Goal: Task Accomplishment & Management: Use online tool/utility

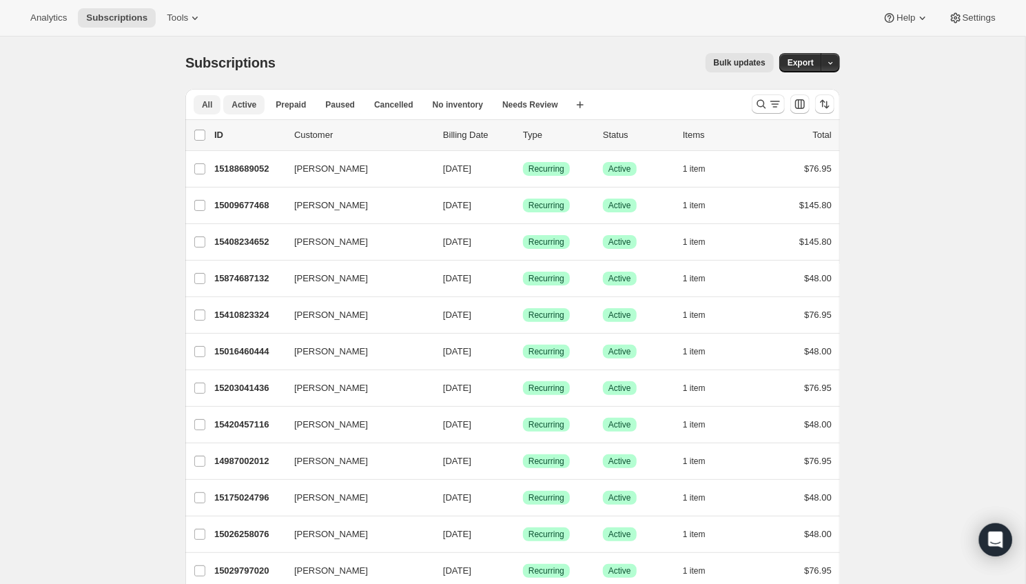
click at [240, 102] on span "Active" at bounding box center [243, 104] width 25 height 11
click at [48, 23] on button "Analytics" at bounding box center [48, 17] width 53 height 19
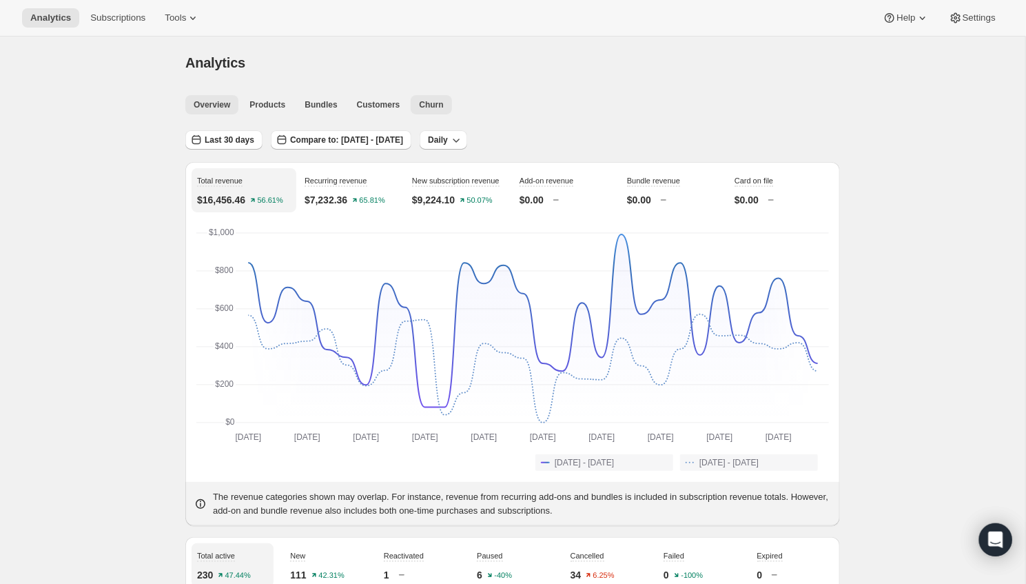
click at [438, 101] on span "Churn" at bounding box center [431, 104] width 24 height 11
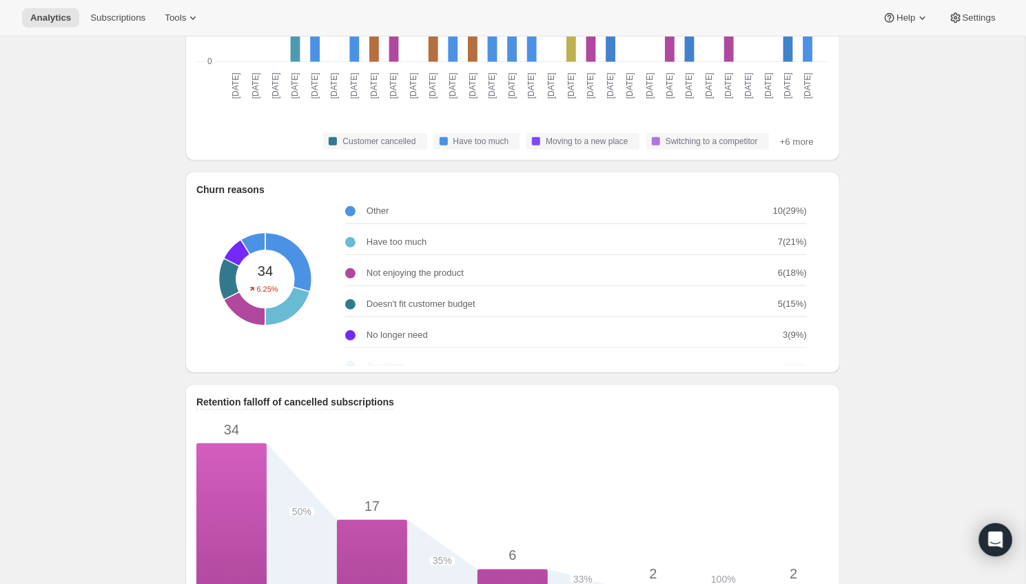
scroll to position [331, 0]
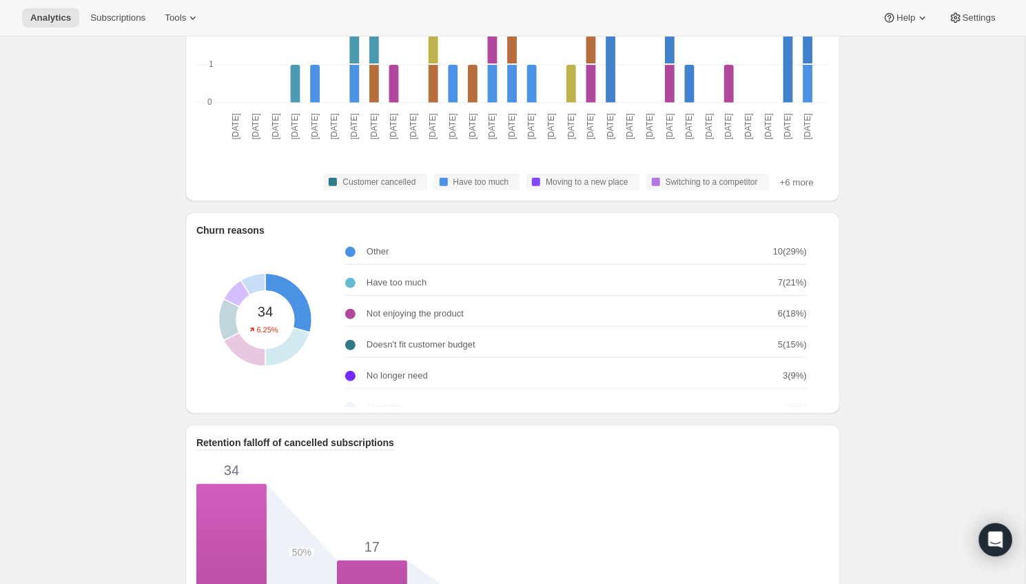
click at [377, 253] on p "Other" at bounding box center [378, 252] width 23 height 14
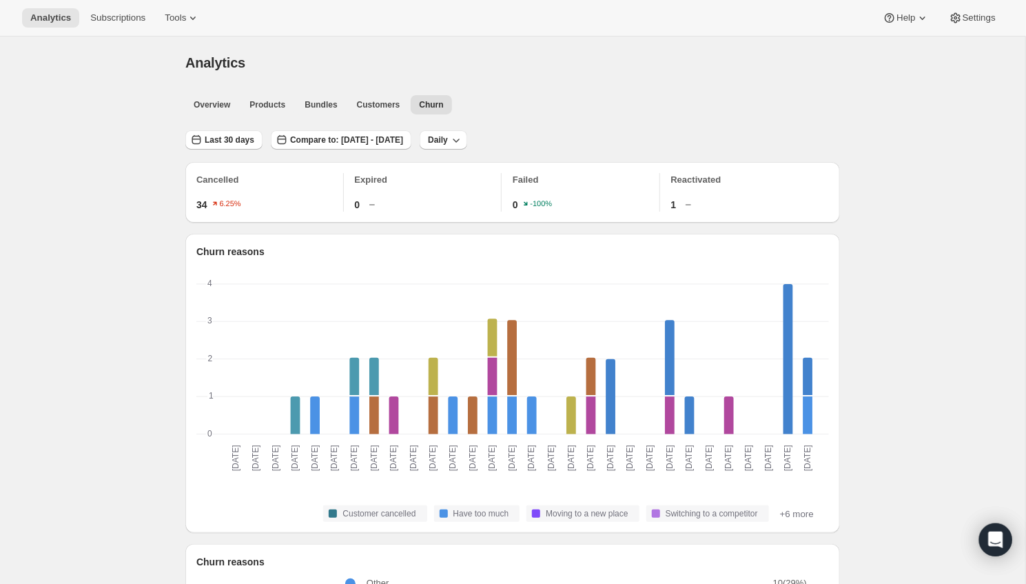
scroll to position [0, 0]
click at [236, 138] on span "Last 30 days" at bounding box center [230, 139] width 50 height 11
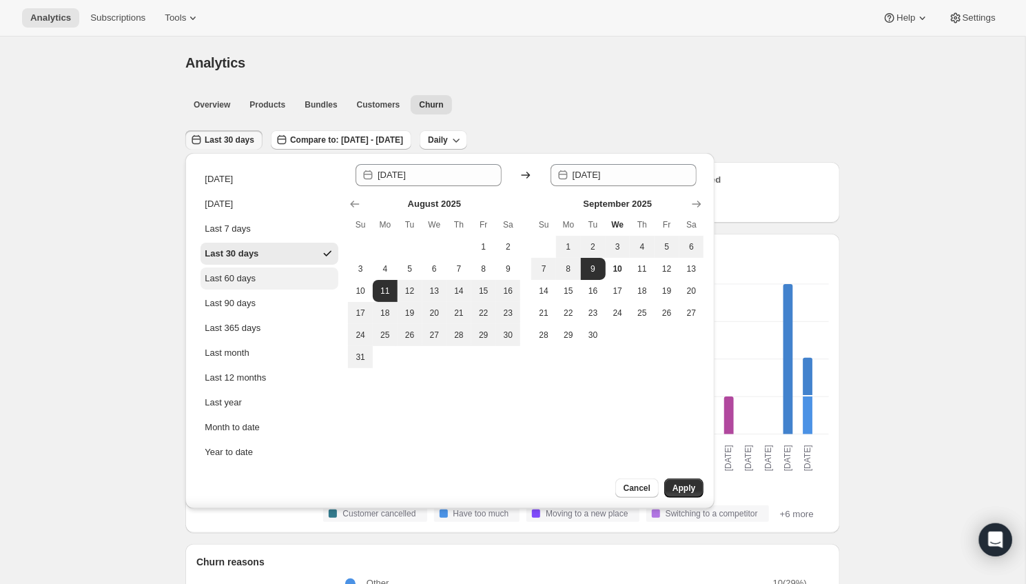
click at [251, 273] on div "Last 60 days" at bounding box center [230, 278] width 51 height 14
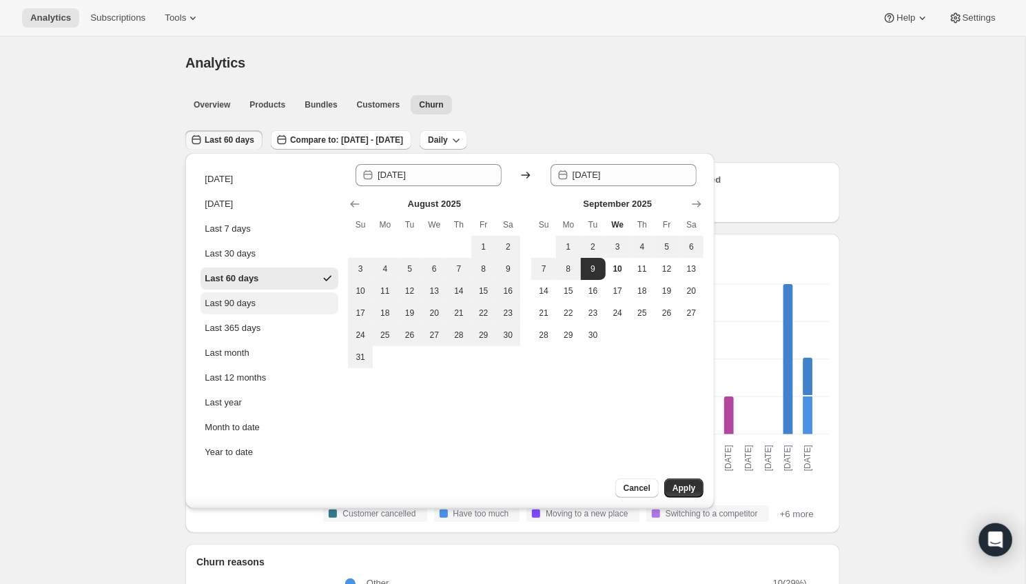
click at [250, 304] on div "Last 90 days" at bounding box center [230, 303] width 51 height 14
type input "[DATE]"
click at [691, 484] on span "Apply" at bounding box center [683, 487] width 23 height 11
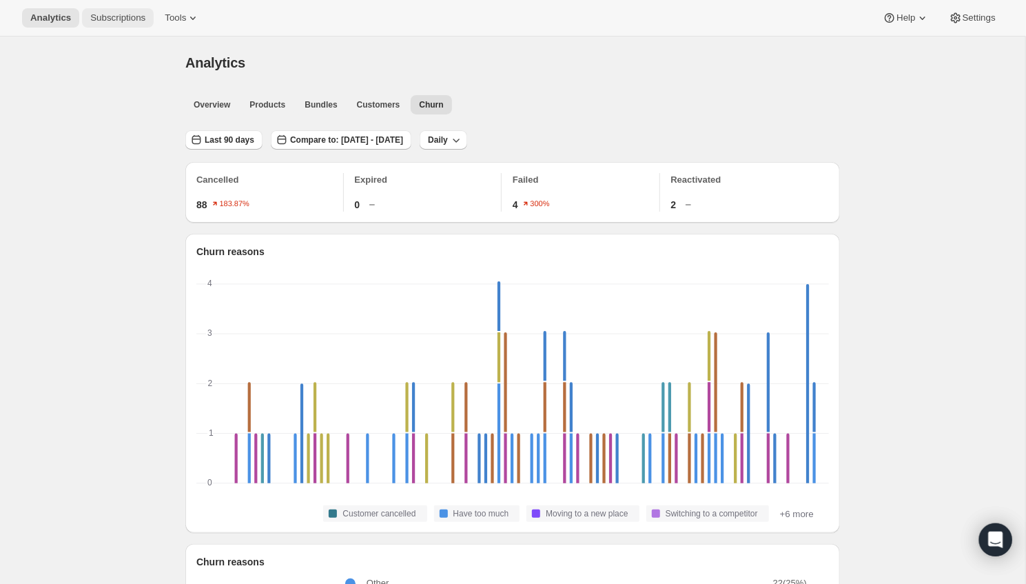
click at [114, 22] on span "Subscriptions" at bounding box center [117, 17] width 55 height 11
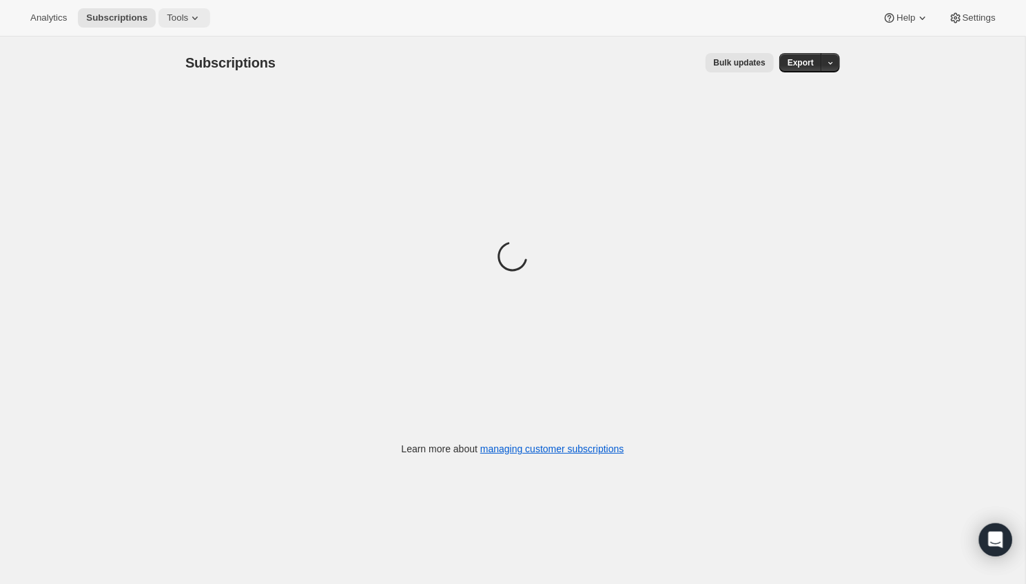
click at [171, 11] on button "Tools" at bounding box center [184, 17] width 52 height 19
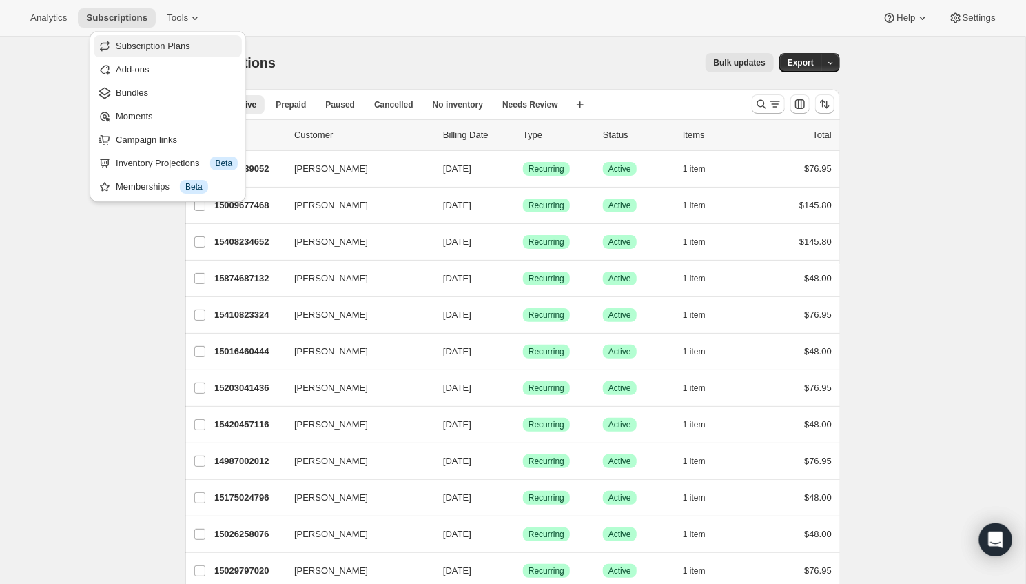
click at [153, 50] on span "Subscription Plans" at bounding box center [153, 46] width 74 height 10
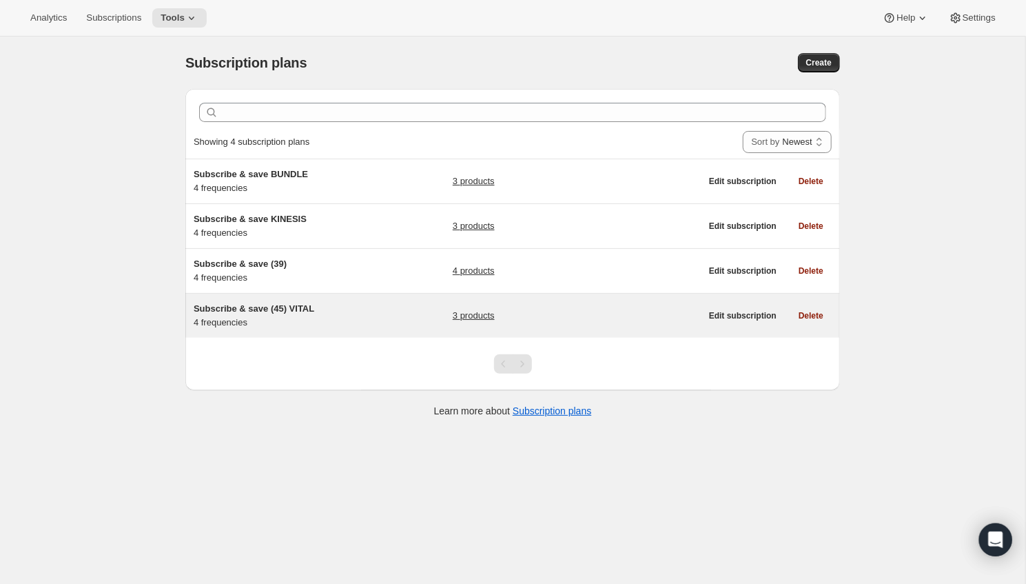
click at [290, 305] on span "Subscribe & save (45) VITAL" at bounding box center [254, 308] width 121 height 10
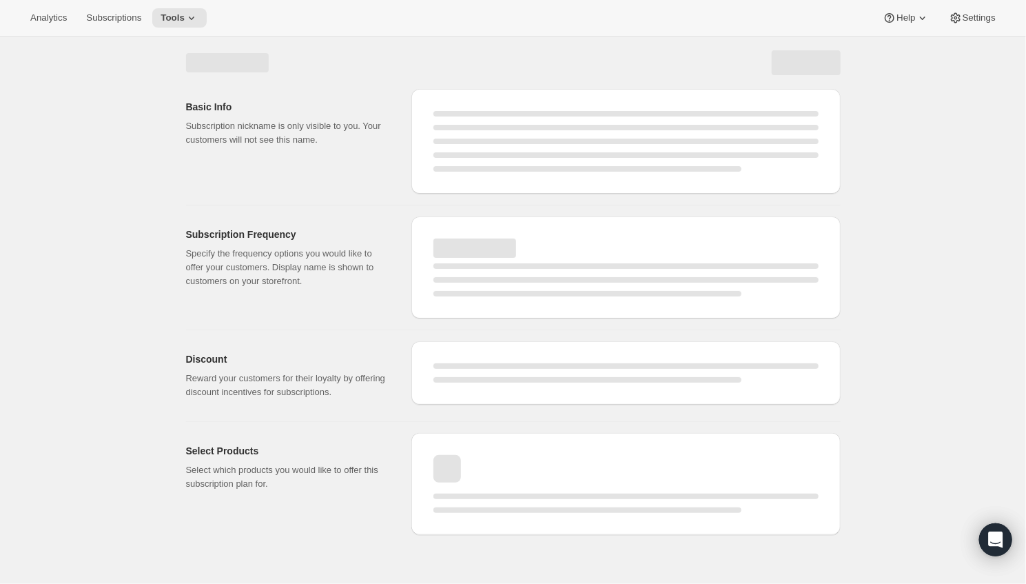
select select "WEEK"
select select "MONTH"
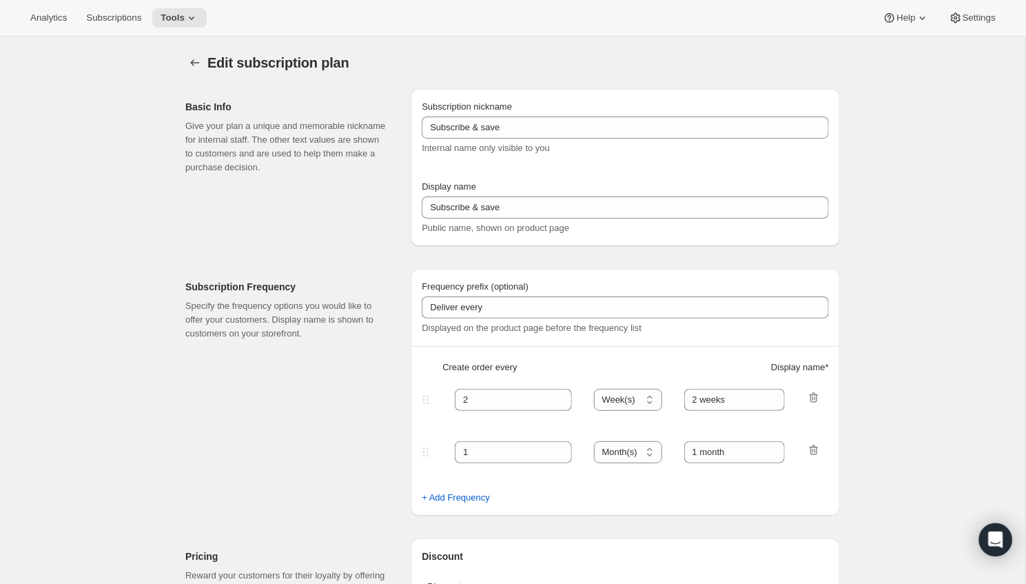
type input "Subscribe & save (45) VITAL"
type input "Frequency: Every 2 Weeks"
type input "4"
select select "WEEK"
type input "Frequency: Every 4 Weeks"
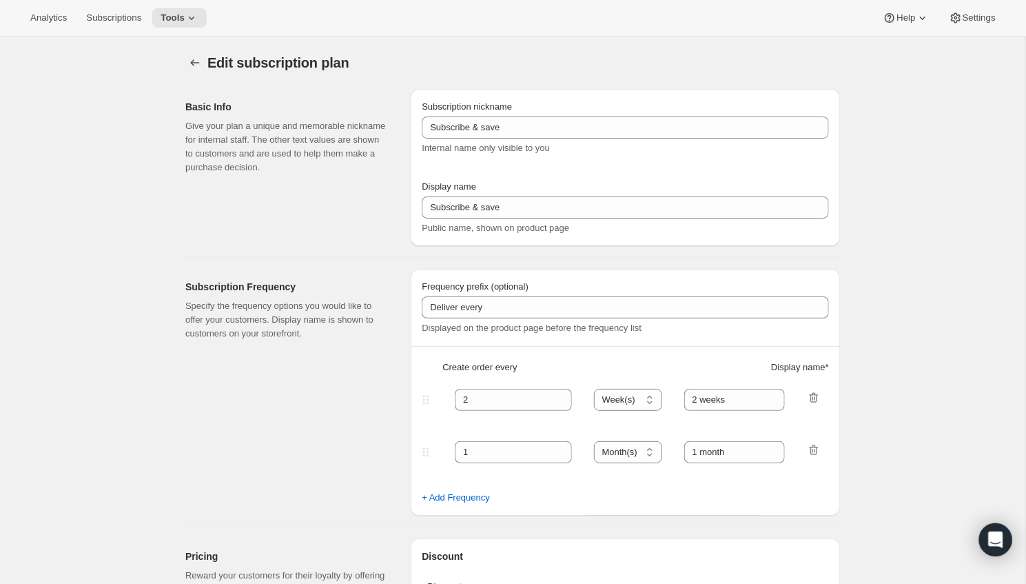
type input "10"
select select "WEEK"
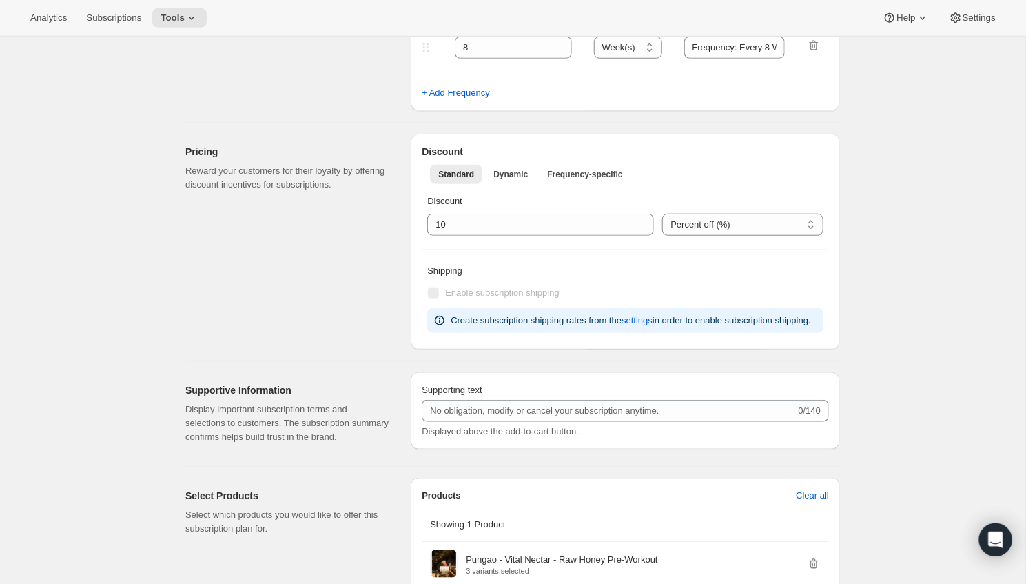
scroll to position [543, 0]
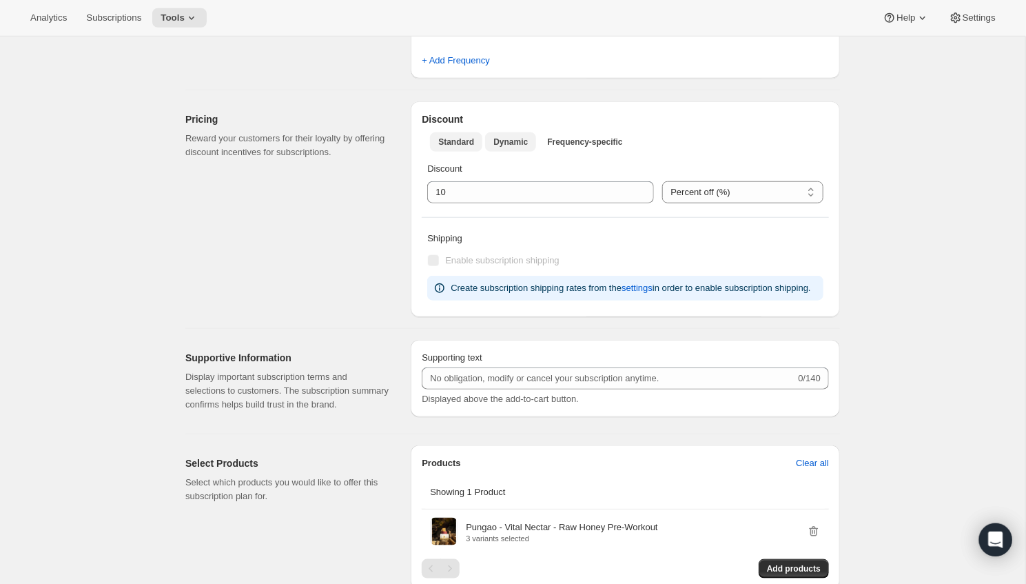
click at [515, 134] on button "Dynamic" at bounding box center [510, 141] width 51 height 19
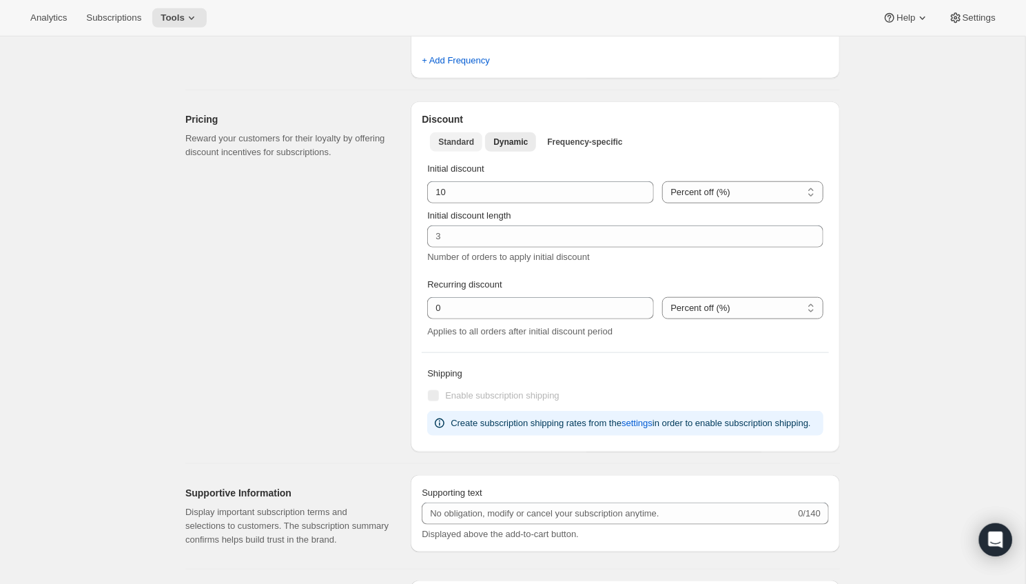
click at [449, 136] on span "Standard" at bounding box center [456, 141] width 36 height 11
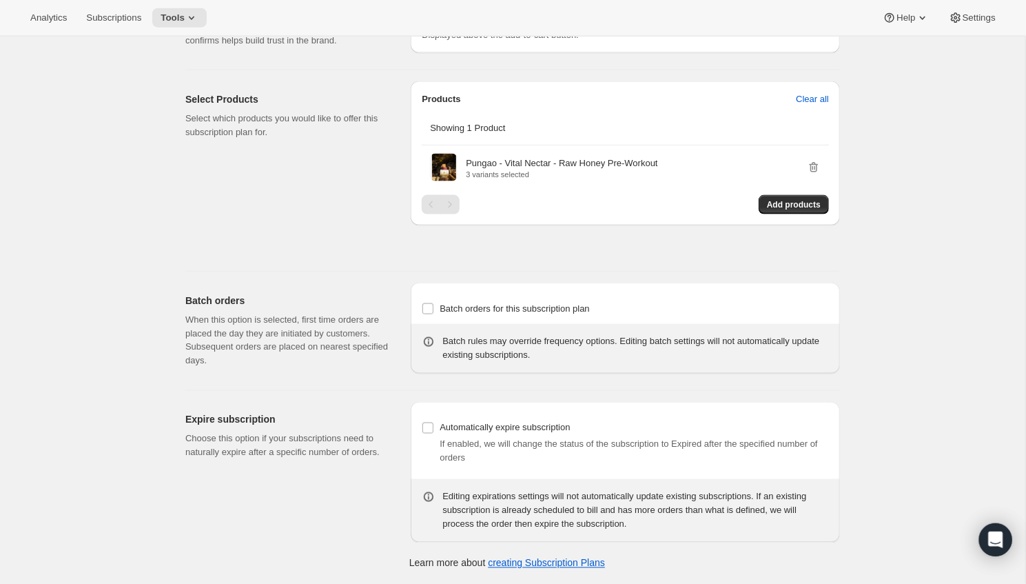
scroll to position [0, 0]
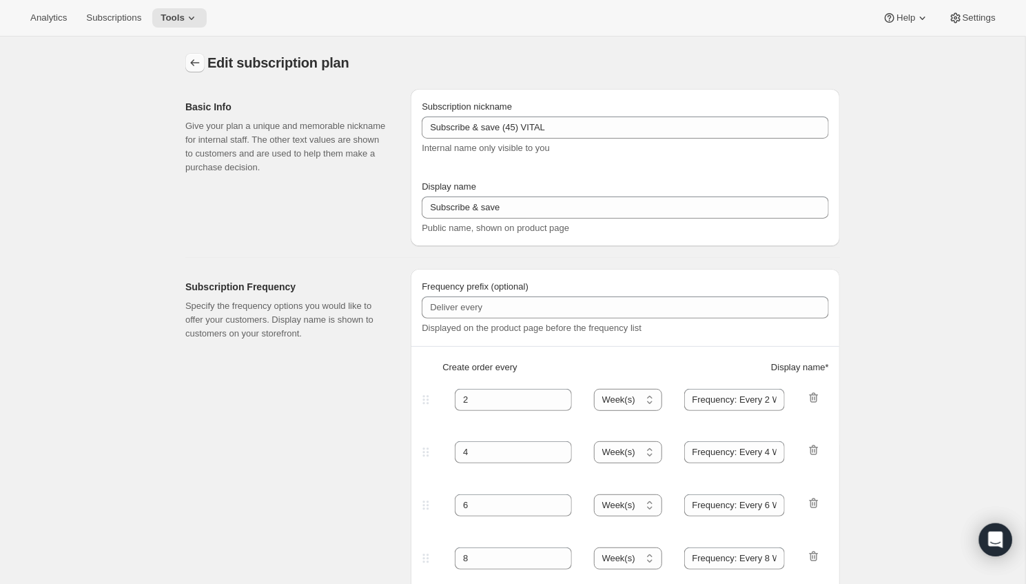
click at [187, 65] on button "Subscription plans" at bounding box center [194, 62] width 19 height 19
